Goal: Answer question/provide support

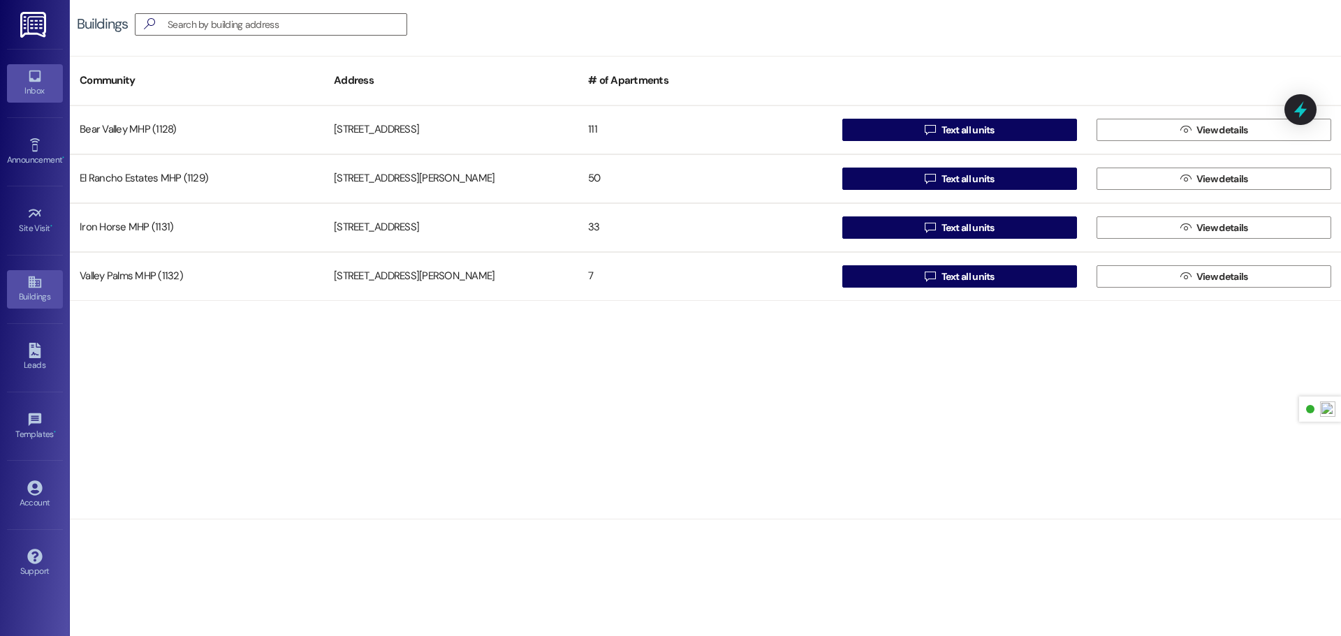
click at [34, 87] on div "Inbox" at bounding box center [35, 91] width 70 height 14
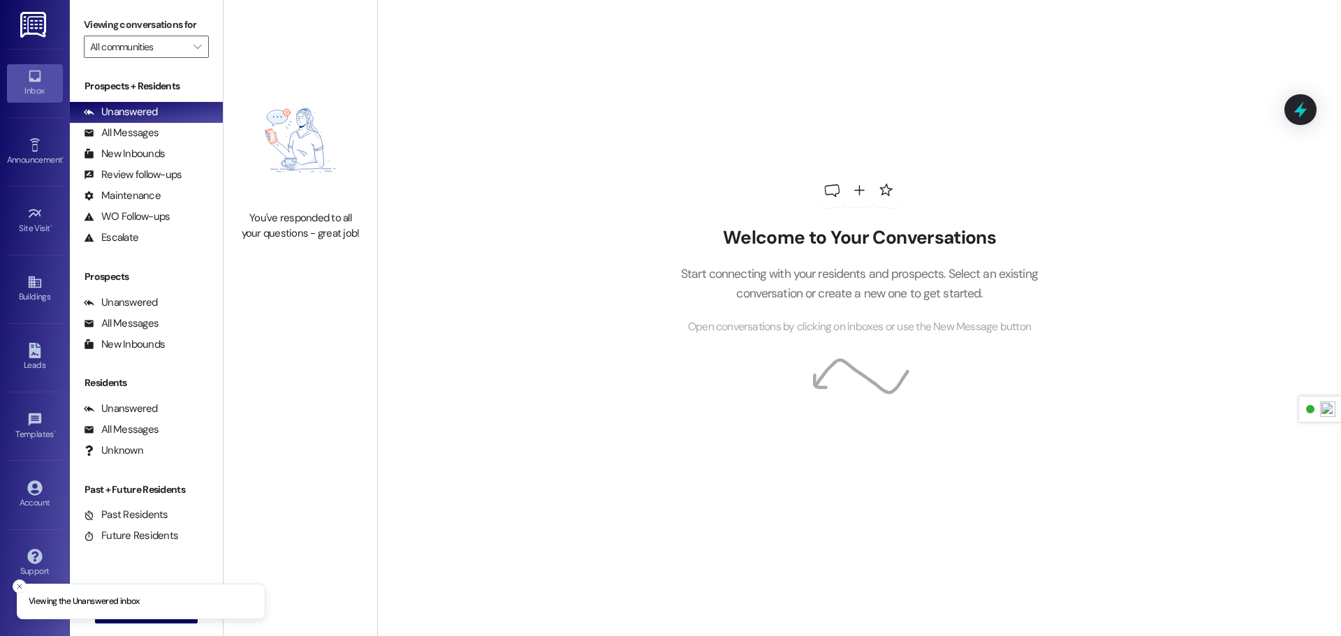
click at [36, 15] on img at bounding box center [34, 25] width 29 height 26
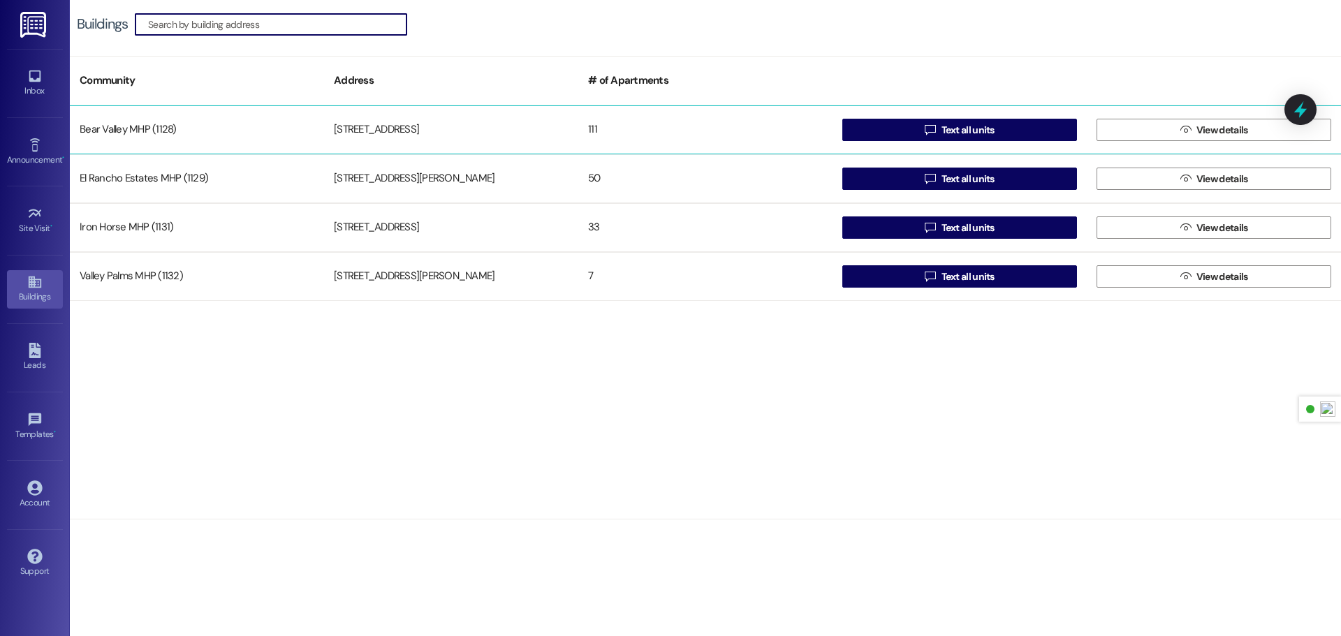
click at [261, 135] on div "Bear Valley MHP (1128)" at bounding box center [197, 130] width 254 height 28
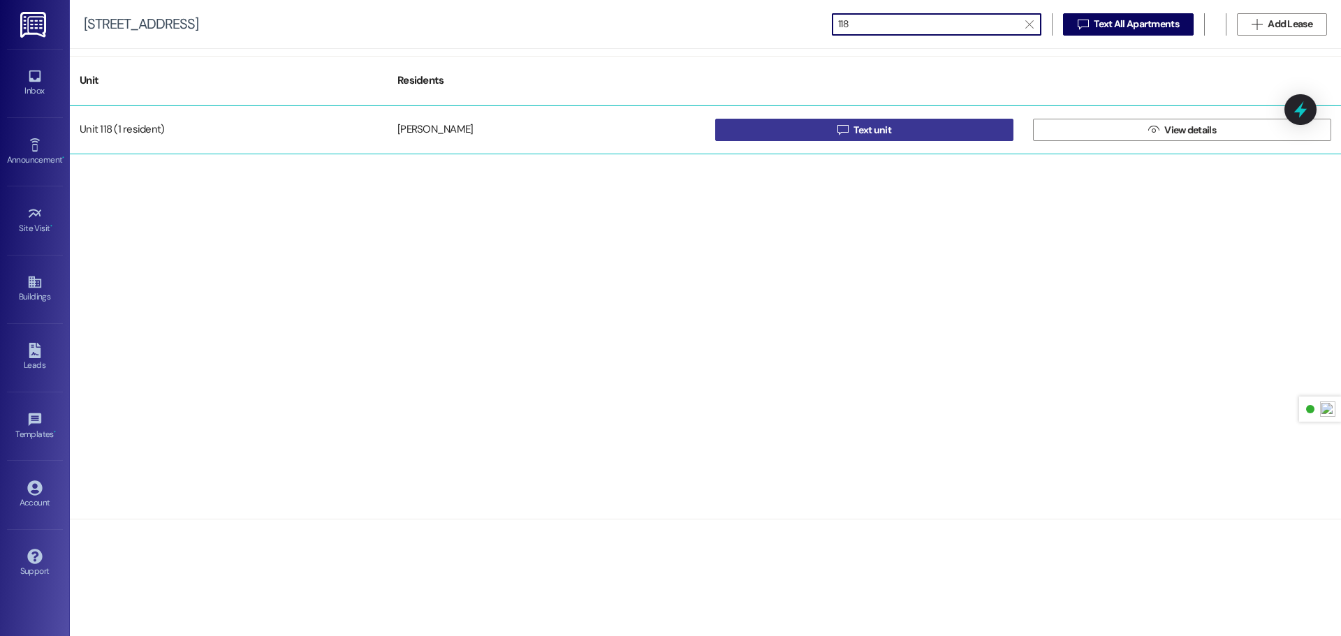
type input "118"
click at [850, 122] on span " Text unit" at bounding box center [864, 129] width 59 height 21
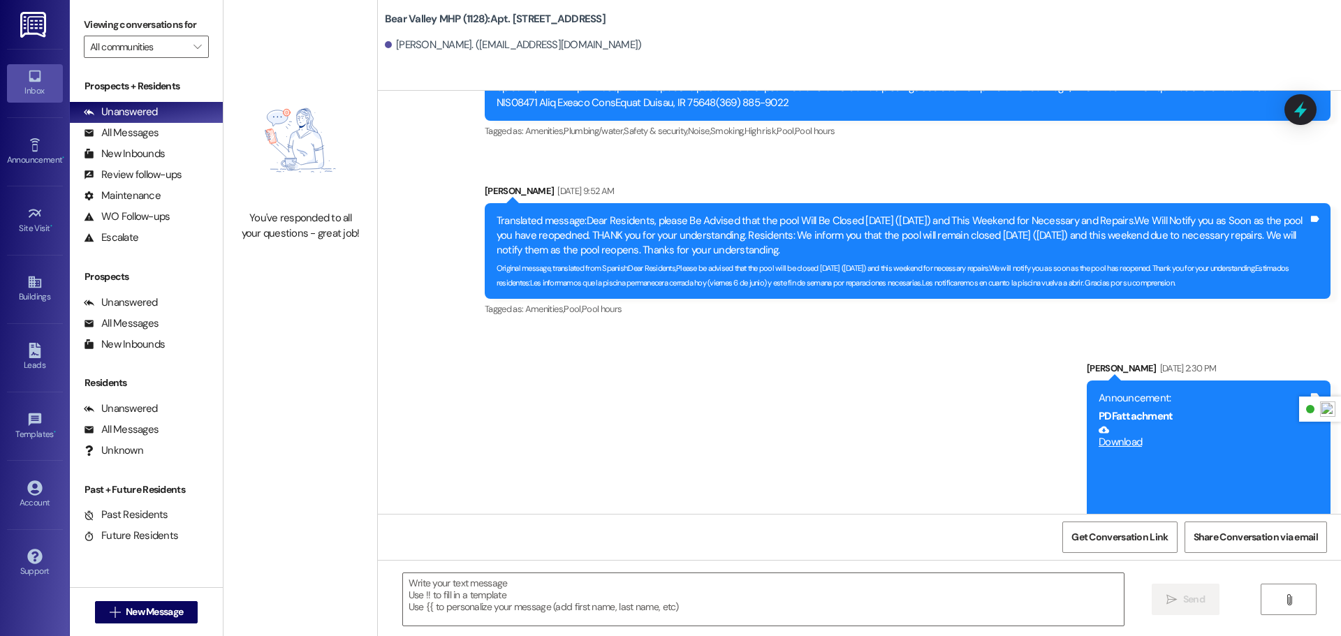
scroll to position [56433, 0]
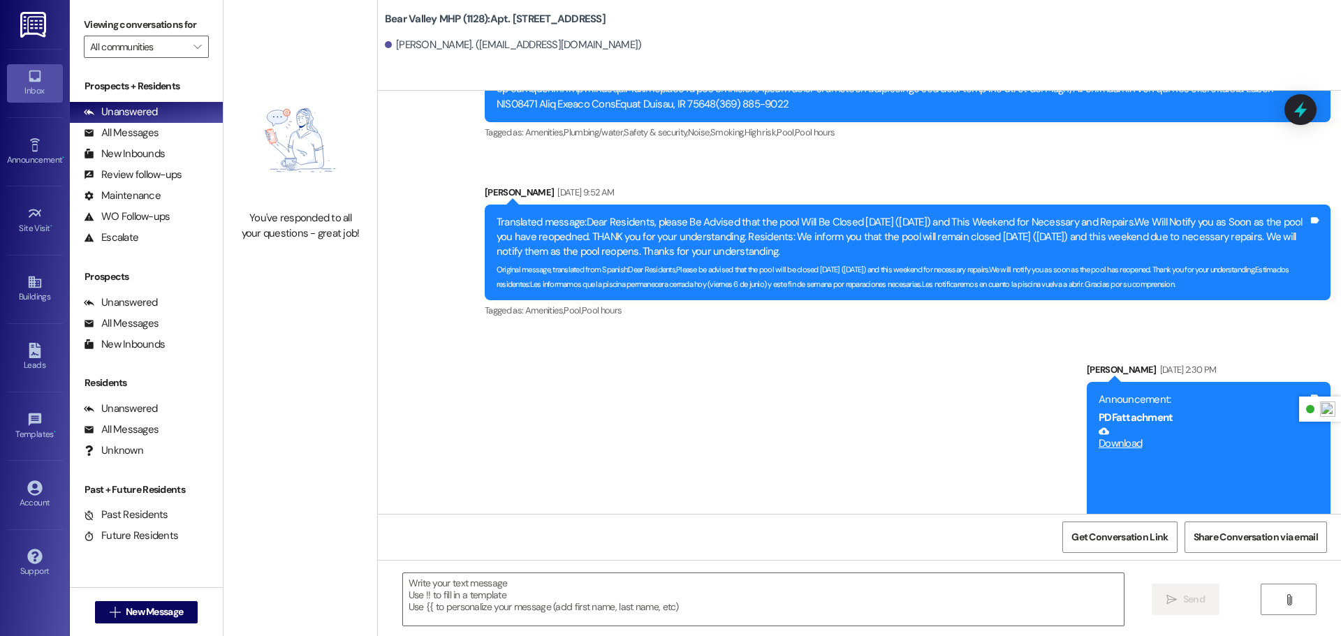
click at [30, 30] on img at bounding box center [34, 25] width 29 height 26
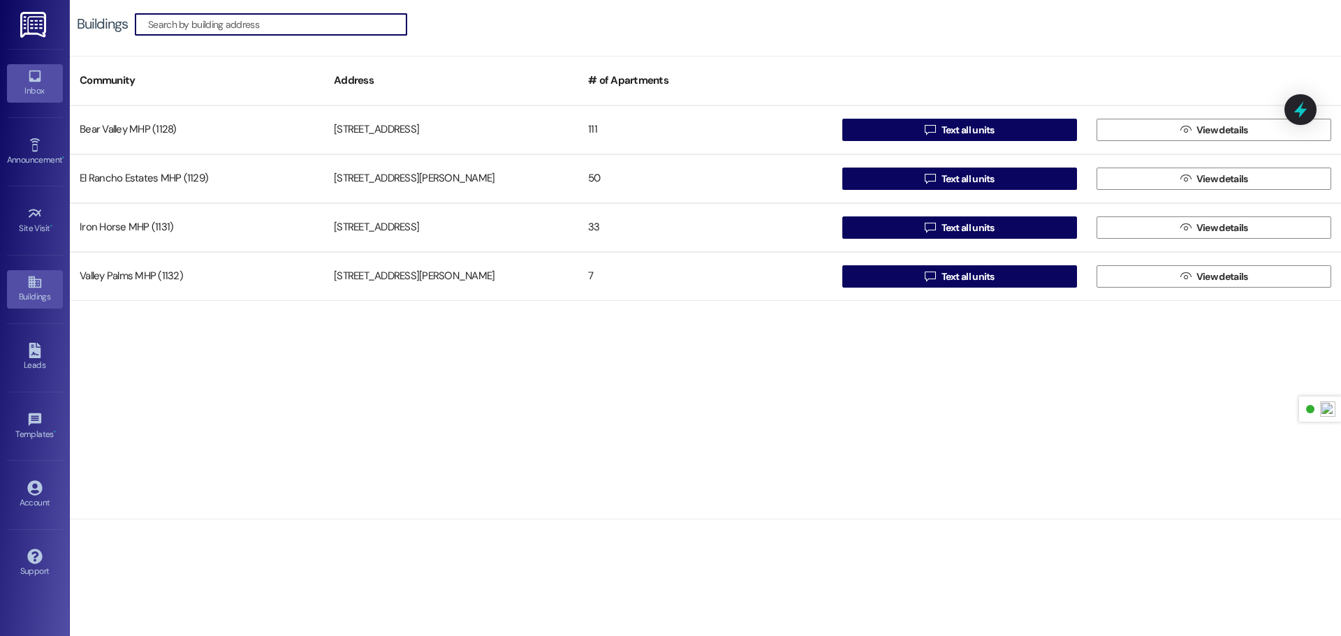
click at [31, 89] on div "Inbox" at bounding box center [35, 91] width 70 height 14
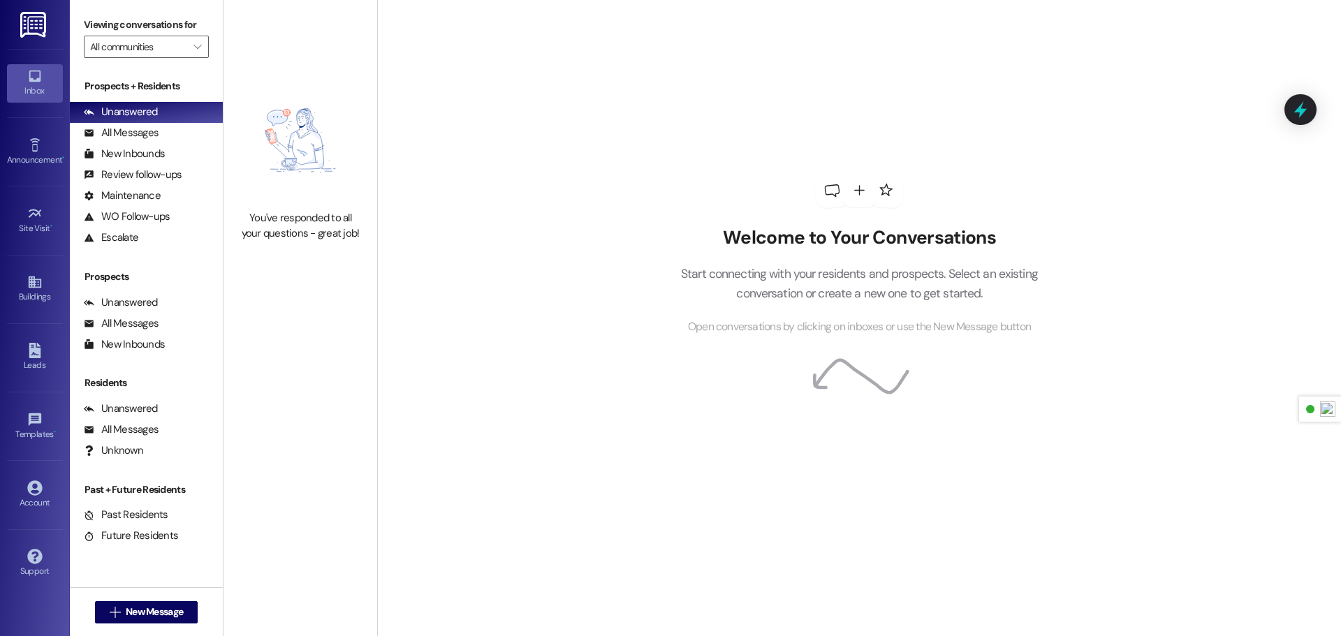
click at [37, 22] on img at bounding box center [34, 25] width 29 height 26
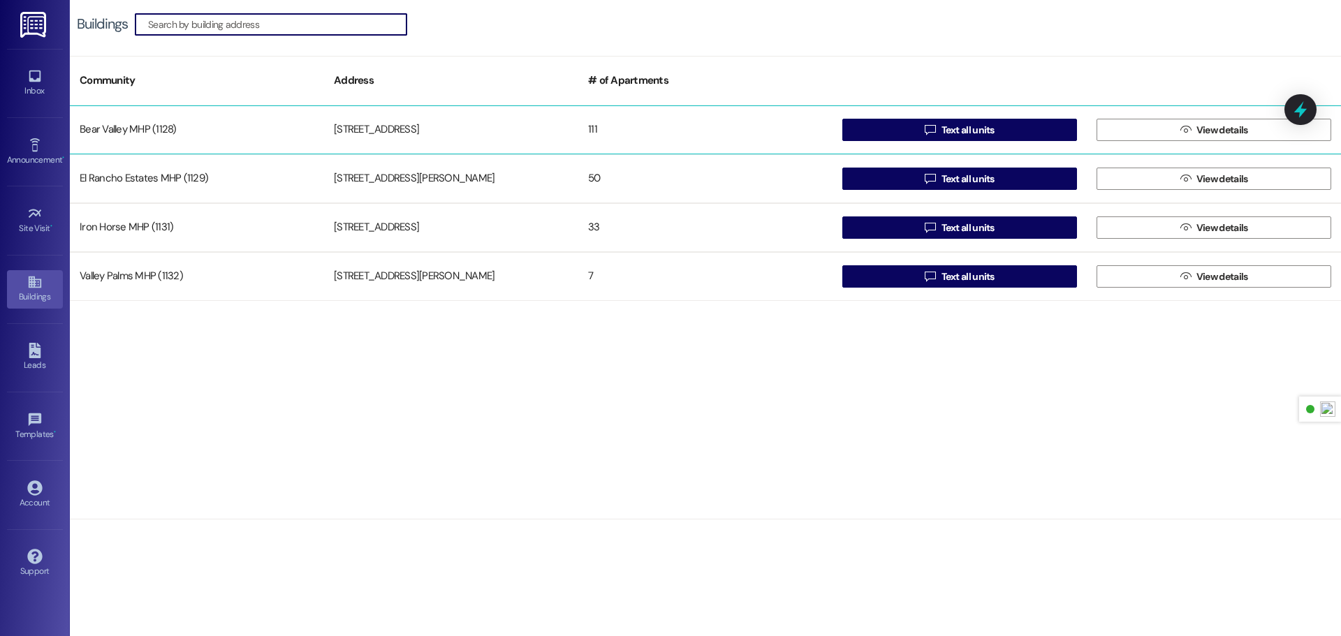
click at [196, 137] on div "Bear Valley MHP (1128)" at bounding box center [197, 130] width 254 height 28
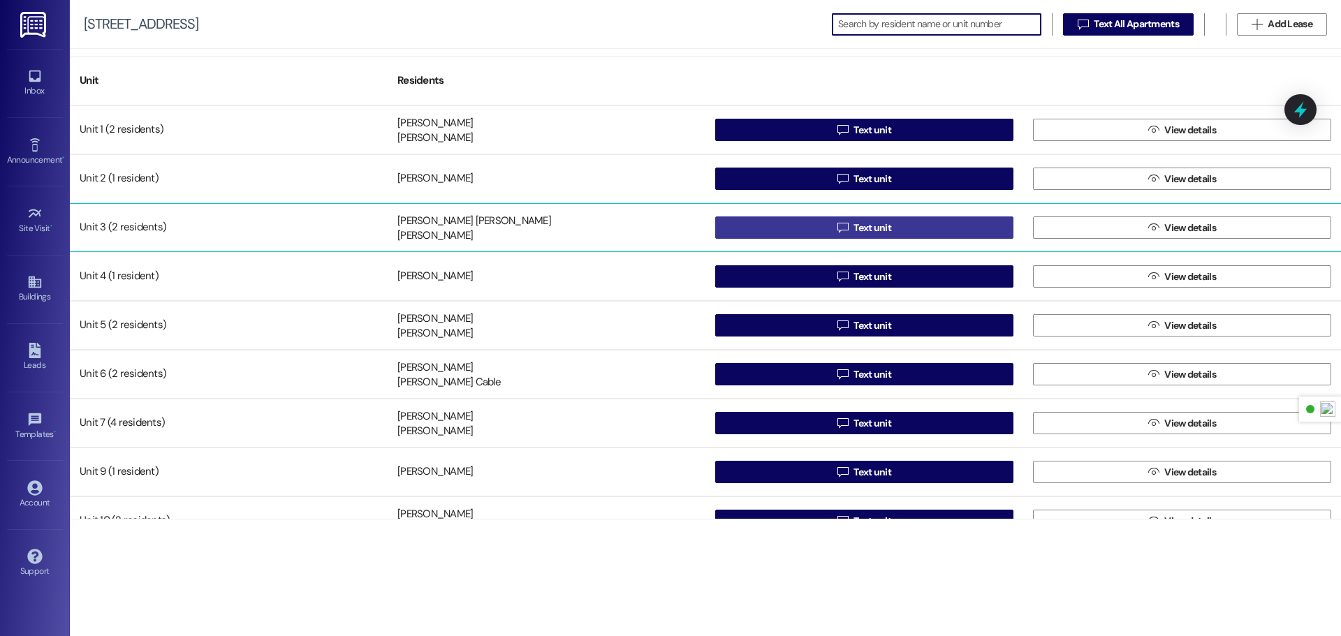
click at [860, 223] on span "Text unit" at bounding box center [873, 228] width 38 height 15
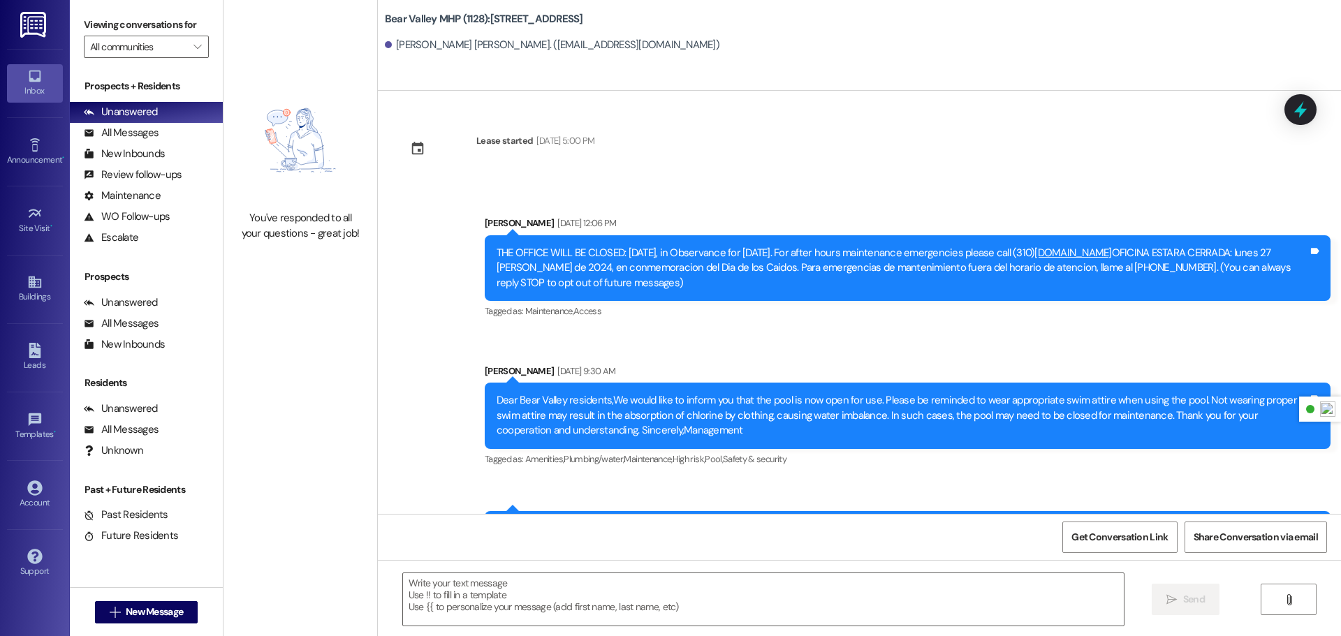
scroll to position [8835, 0]
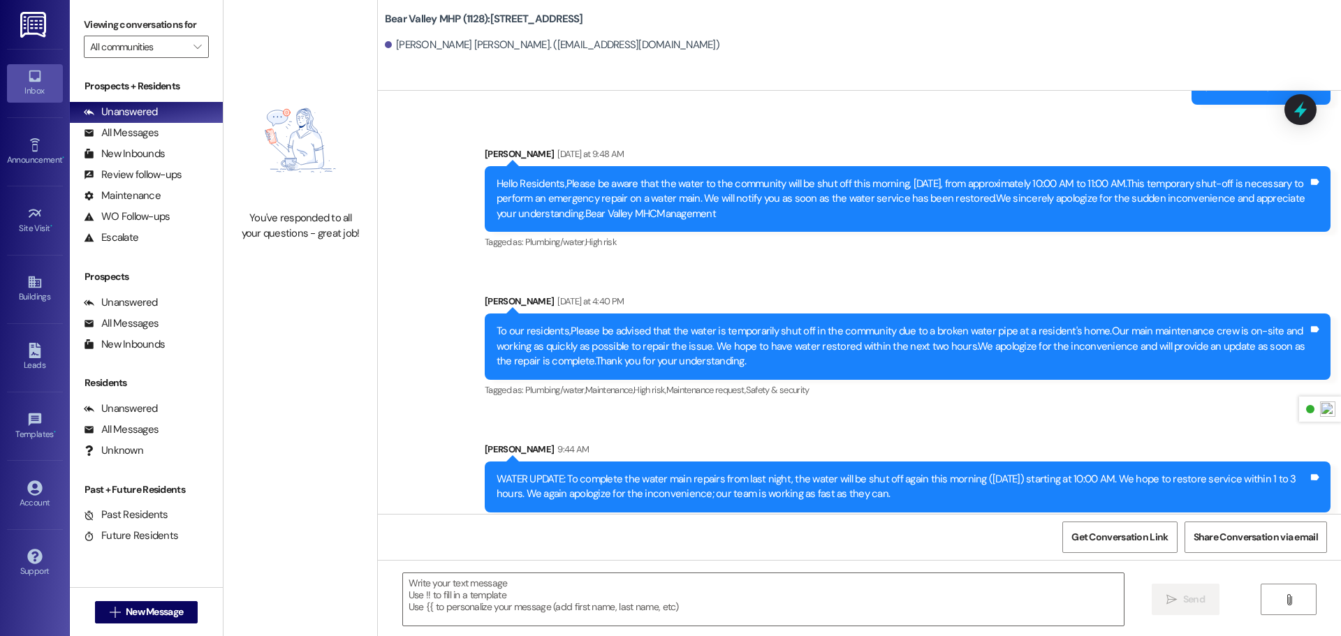
click at [39, 27] on img at bounding box center [34, 25] width 29 height 26
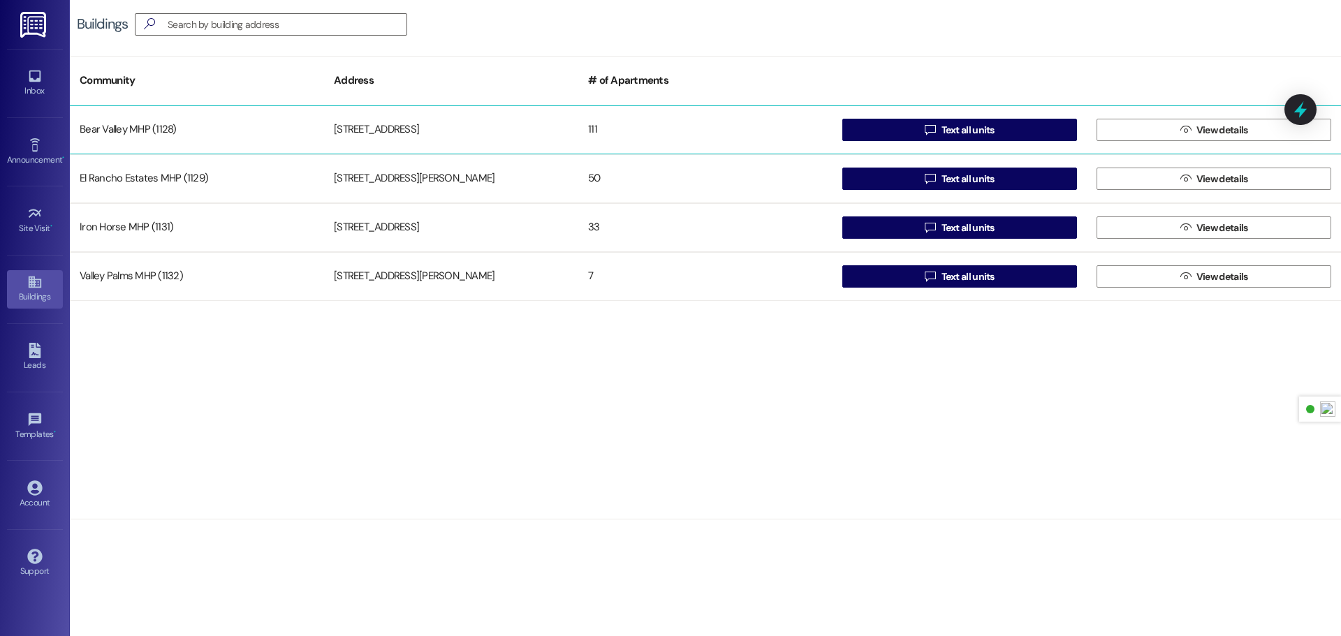
click at [385, 110] on div "Bear Valley MHP (1128) [STREET_ADDRESS]  Text all units  View details" at bounding box center [706, 129] width 1272 height 49
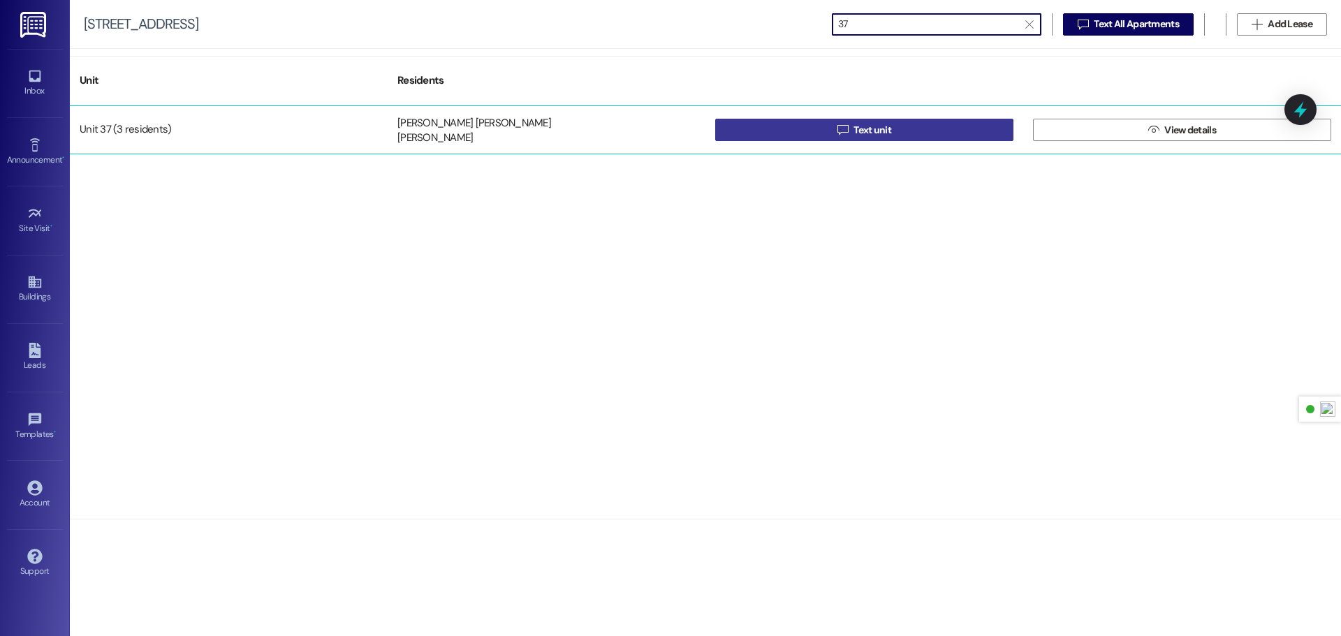
type input "37"
click at [820, 125] on button " Text unit" at bounding box center [864, 130] width 298 height 22
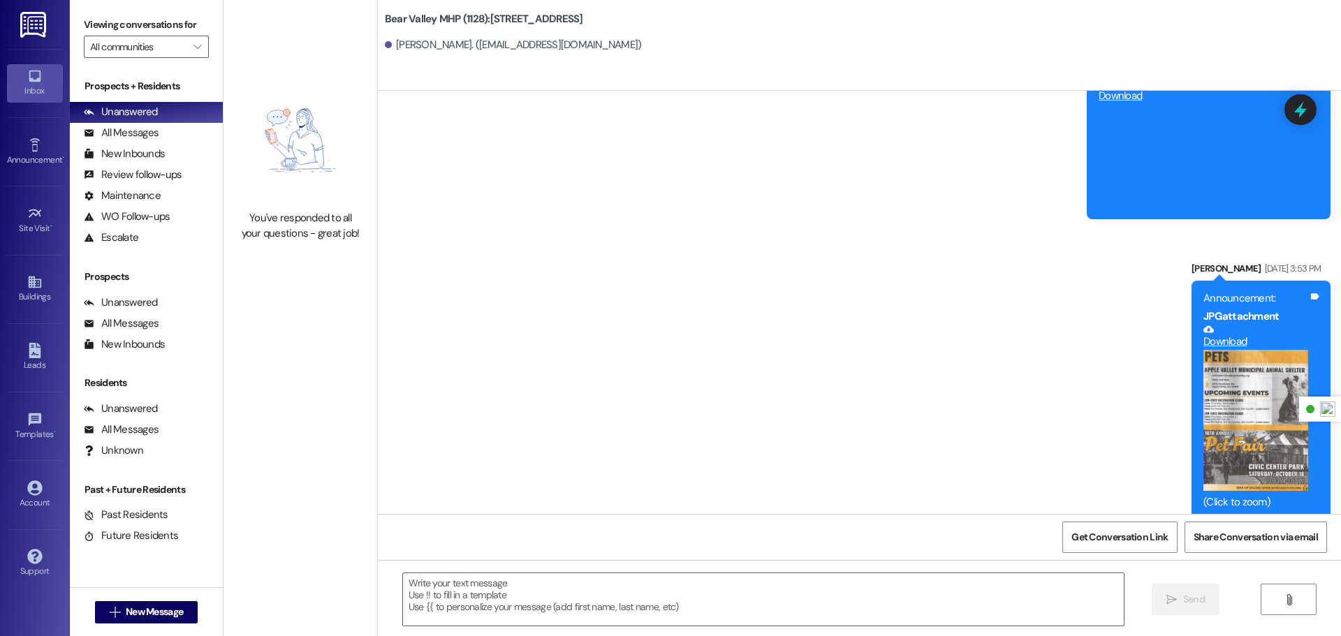
scroll to position [10500, 0]
